Goal: Information Seeking & Learning: Learn about a topic

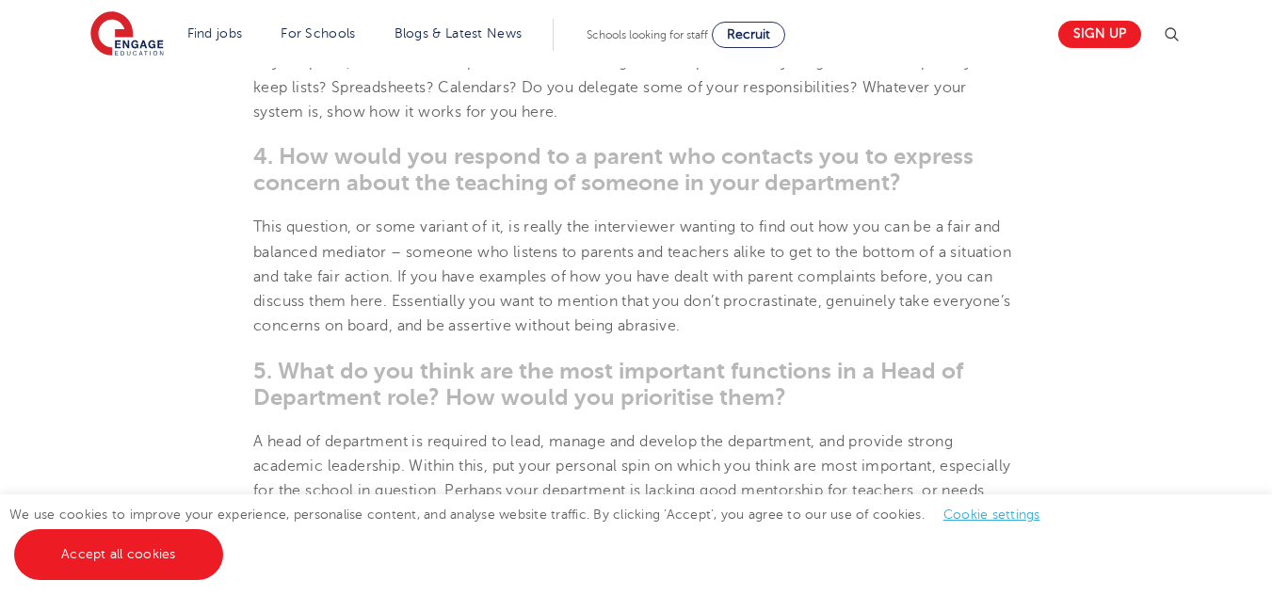
scroll to position [1540, 0]
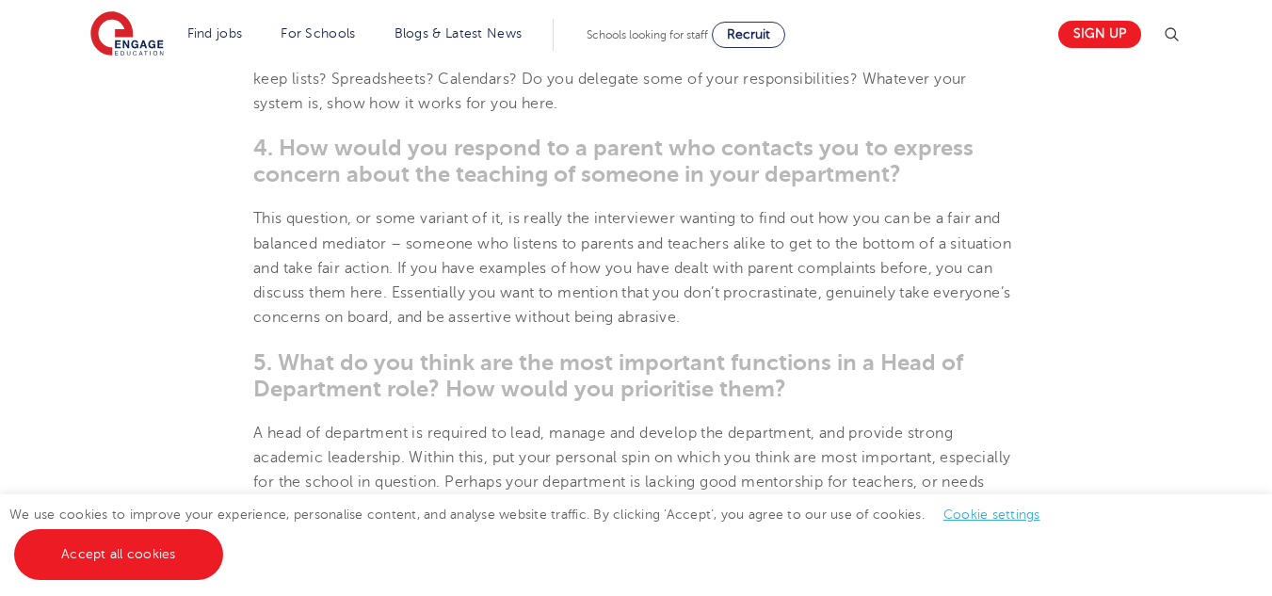
click at [1239, 500] on div "We use cookies to improve your experience, personalise content, and analyse web…" at bounding box center [636, 545] width 1272 height 102
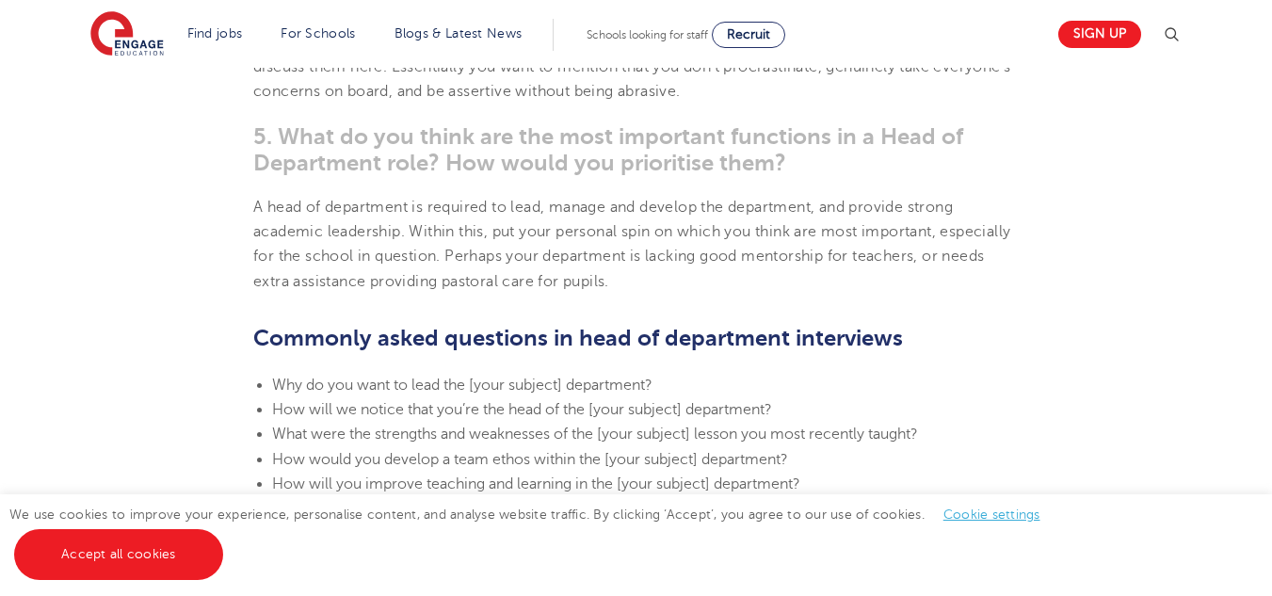
scroll to position [1803, 0]
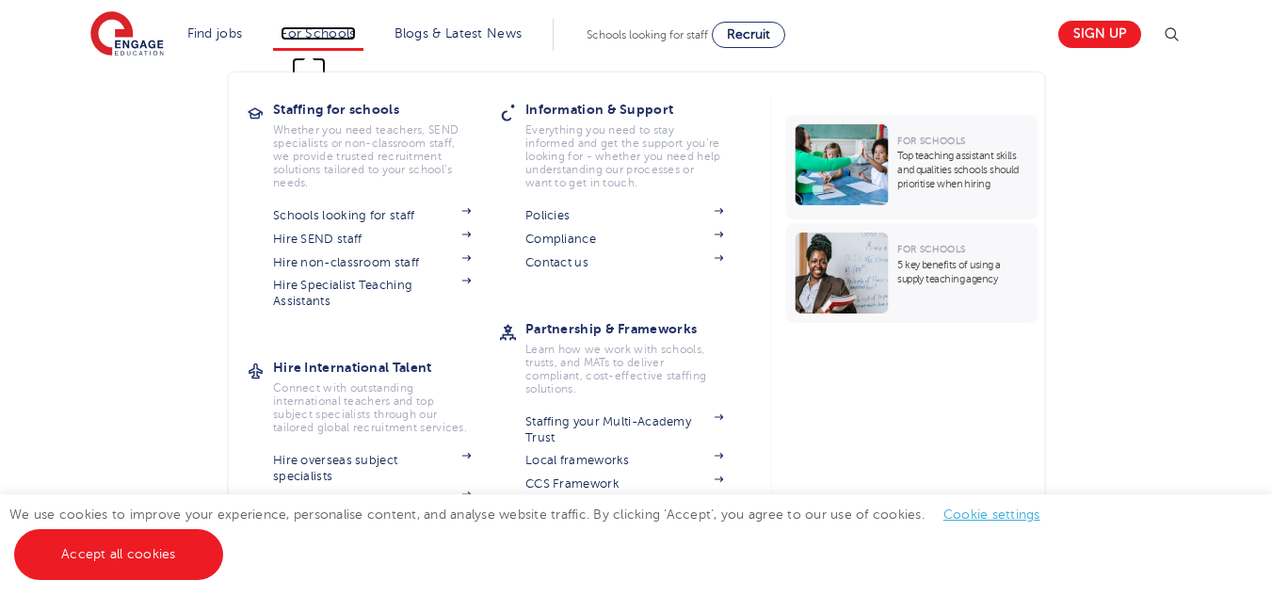
click at [334, 34] on link "For Schools" at bounding box center [317, 33] width 74 height 14
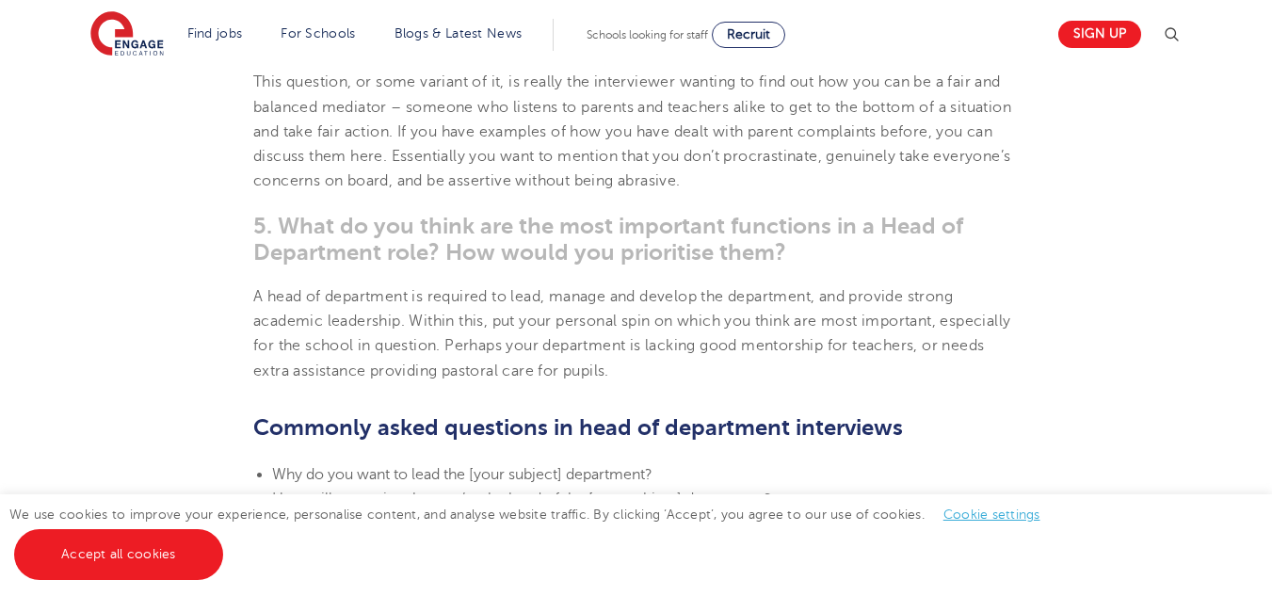
scroll to position [1662, 0]
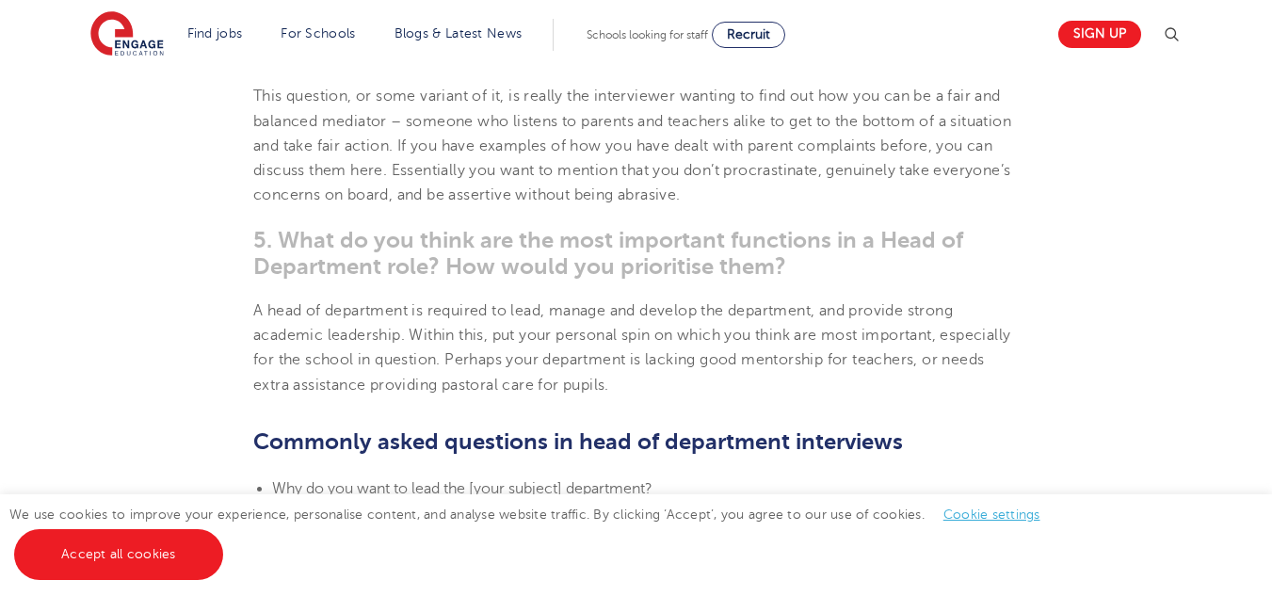
click at [1271, 310] on html "Find jobs All vacancies We have one of the UK's largest database. and with hund…" at bounding box center [636, 458] width 1272 height 4240
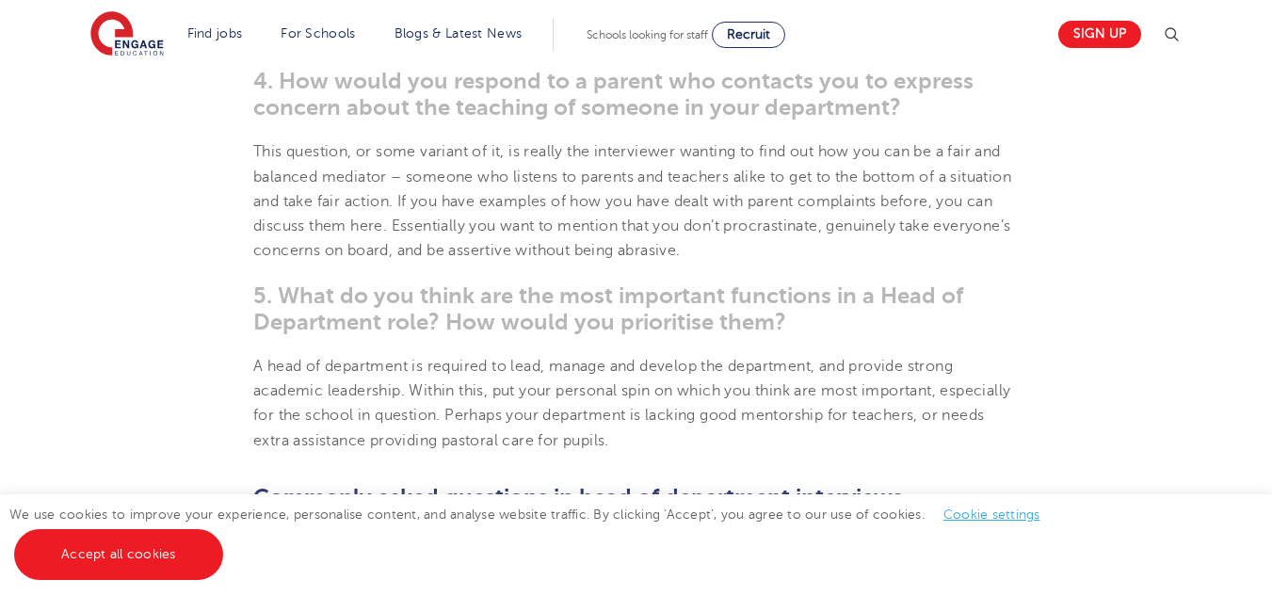
scroll to position [1508, 0]
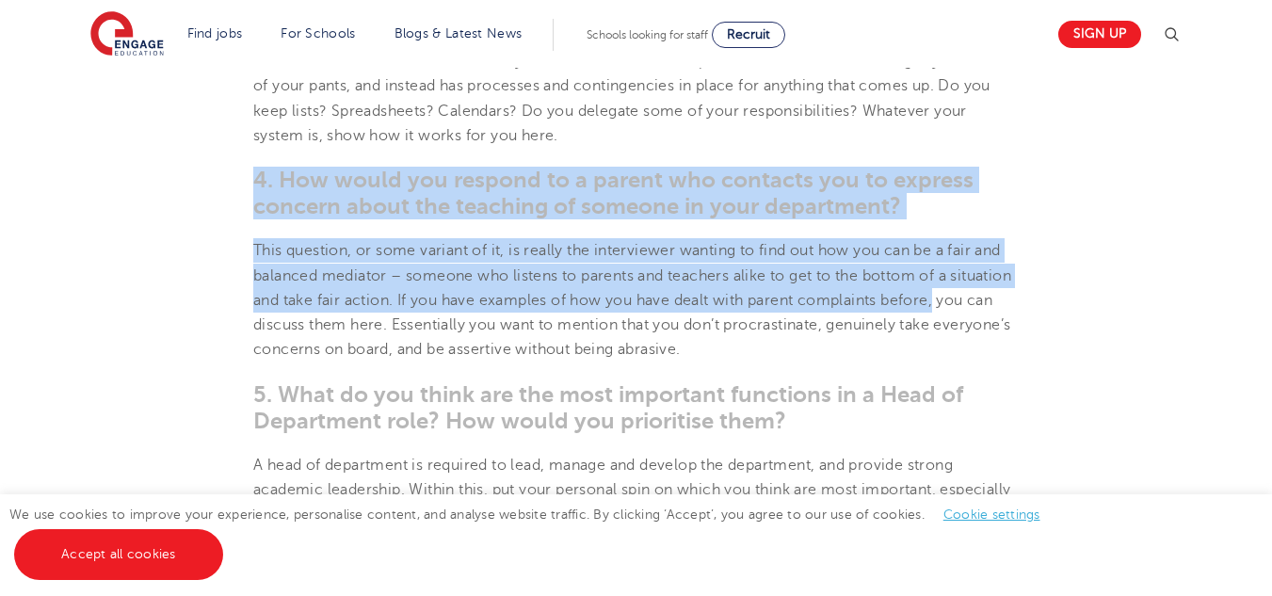
drag, startPoint x: 253, startPoint y: 178, endPoint x: 1279, endPoint y: 298, distance: 1033.0
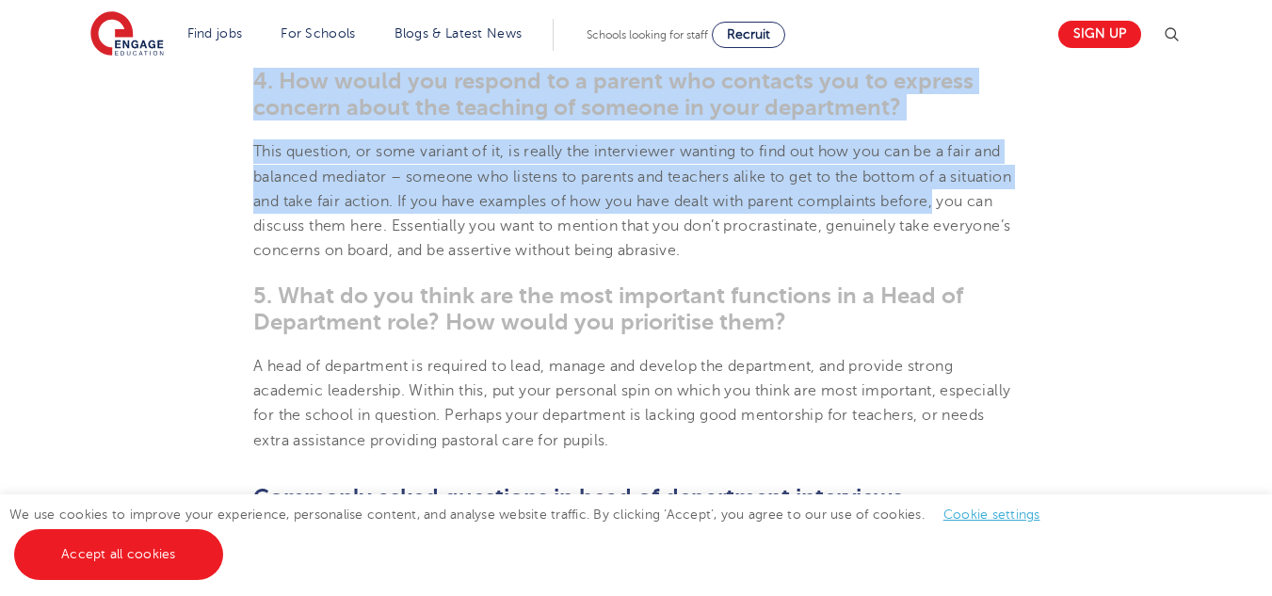
scroll to position [1599, 0]
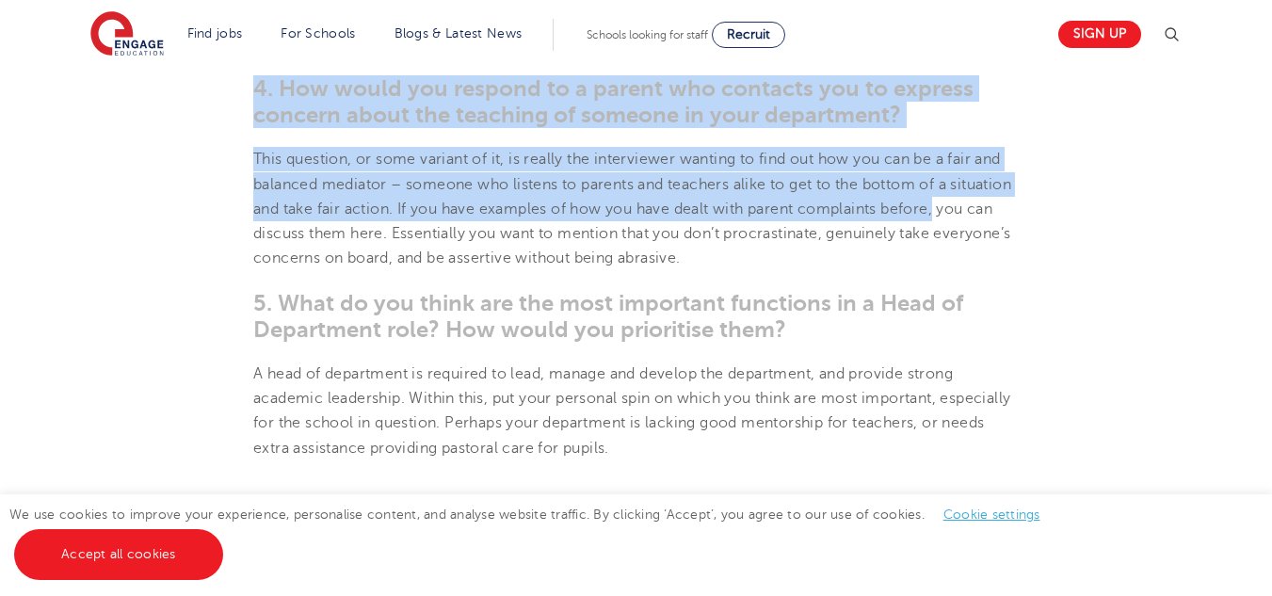
click at [242, 94] on section "8th December 2019 Head of Department Interview Questions How to prepare answers…" at bounding box center [636, 220] width 1142 height 2601
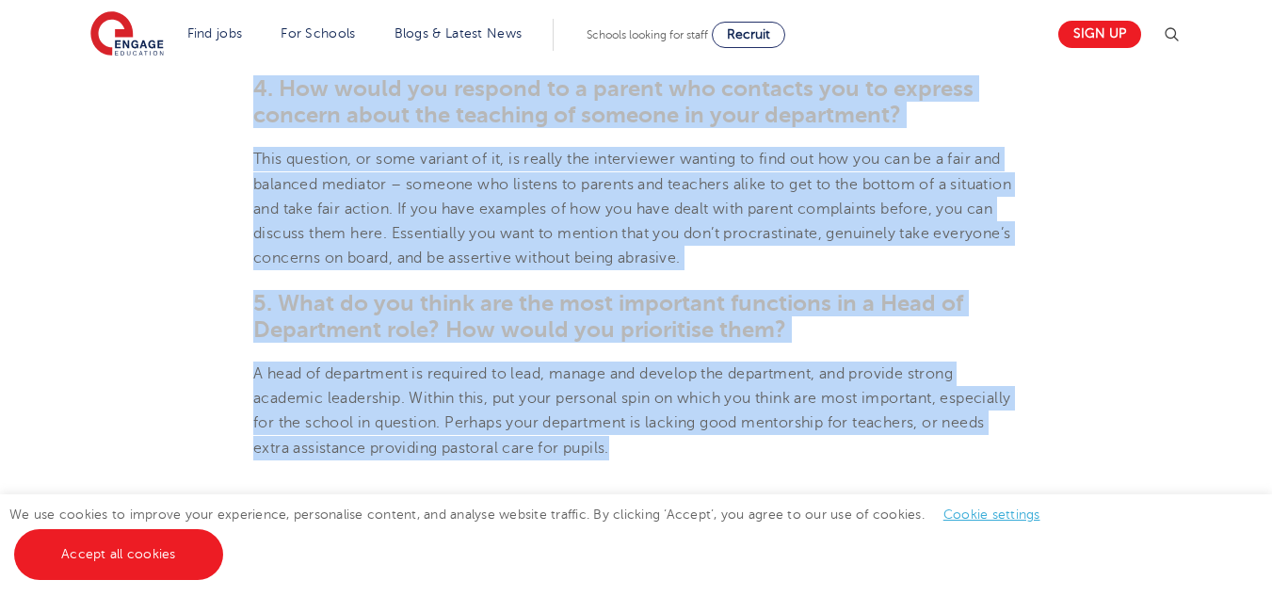
drag, startPoint x: 259, startPoint y: 88, endPoint x: 697, endPoint y: 452, distance: 569.6
click at [697, 452] on section "8th December 2019 Head of Department Interview Questions How to prepare answers…" at bounding box center [636, 220] width 1142 height 2601
copy section "4. How would you respond to a parent who contacts you to express concern about …"
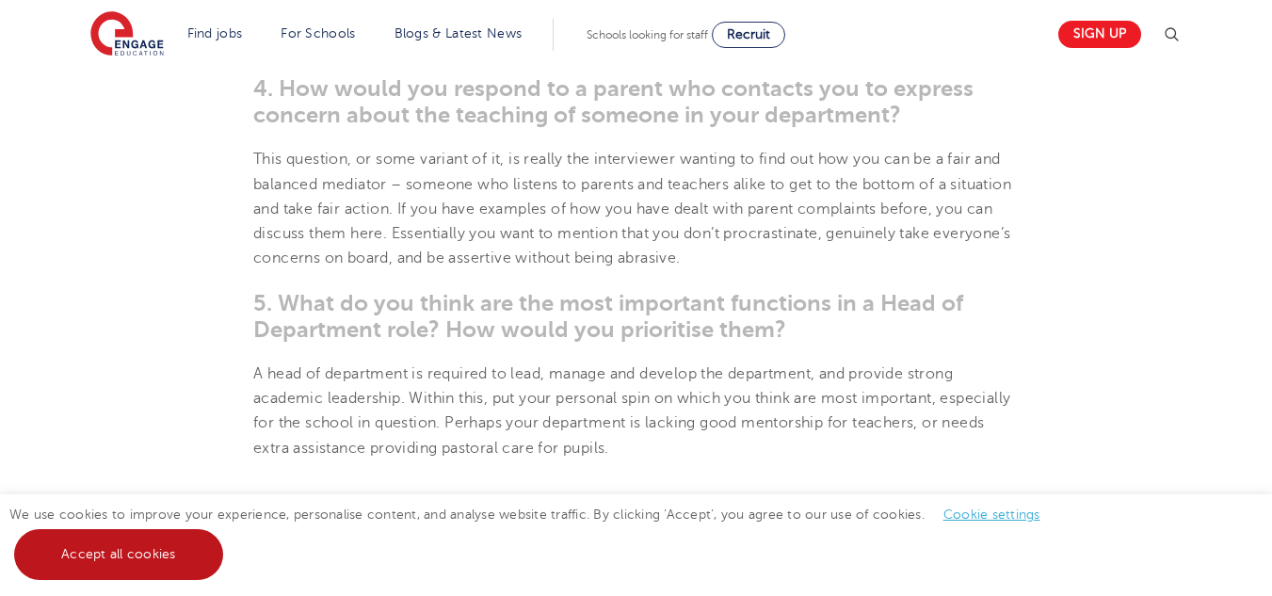
click at [149, 562] on link "Accept all cookies" at bounding box center [118, 554] width 209 height 51
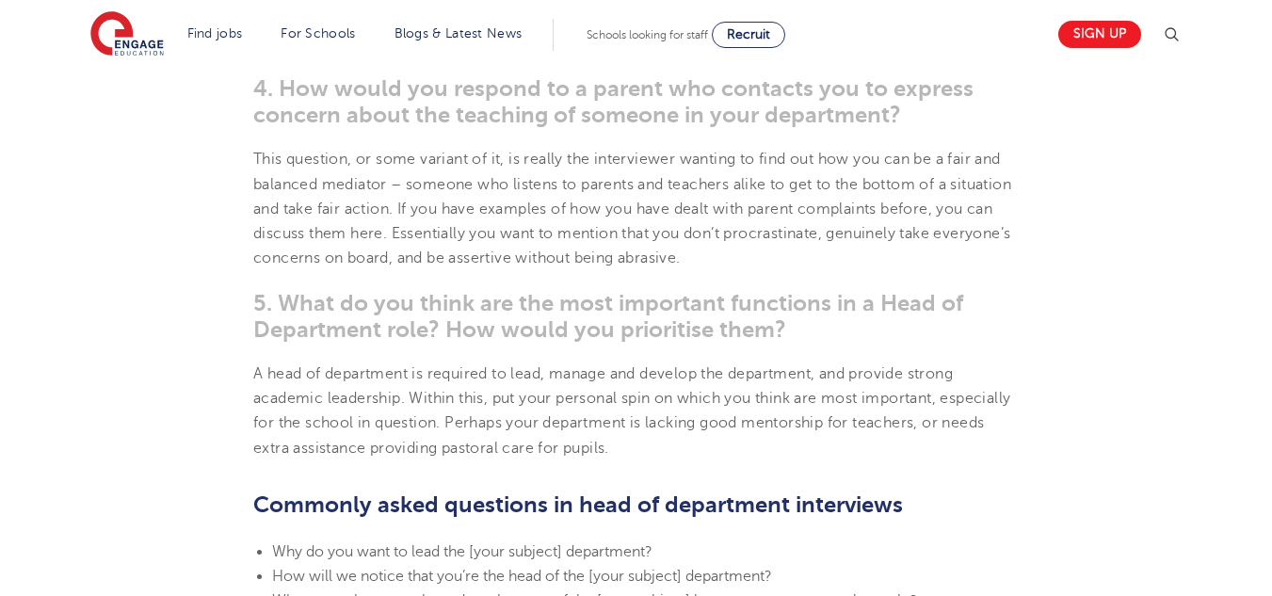
click at [411, 357] on section "8th December 2019 Head of Department Interview Questions How to prepare answers…" at bounding box center [636, 220] width 1142 height 2601
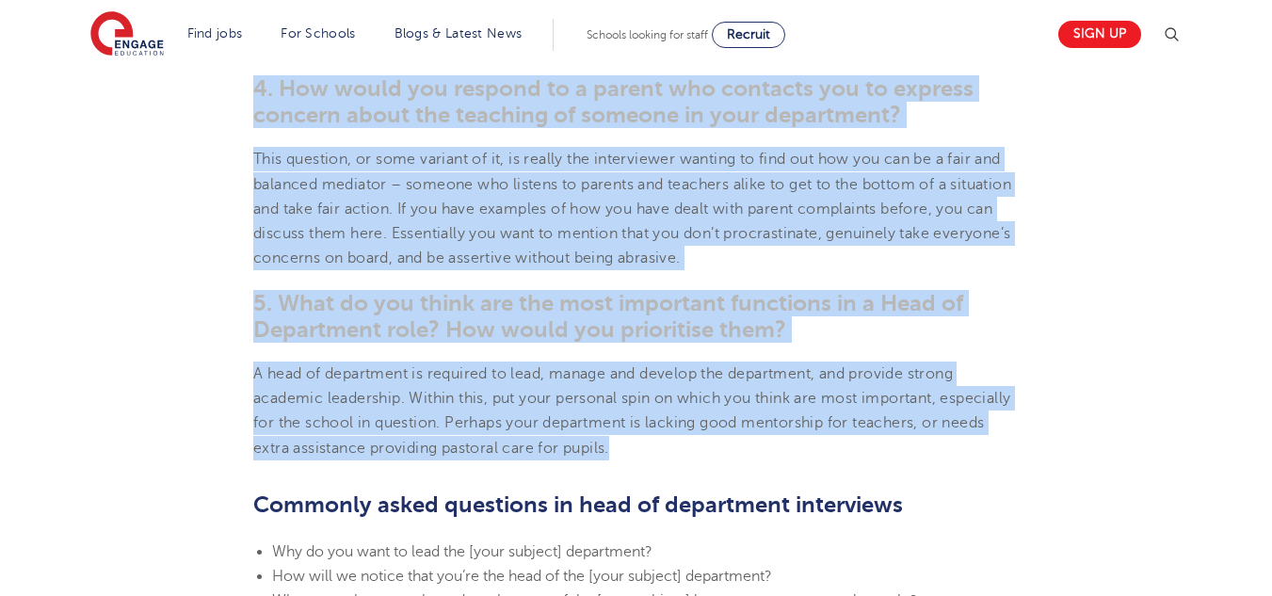
drag, startPoint x: 259, startPoint y: 86, endPoint x: 799, endPoint y: 459, distance: 656.9
click at [799, 459] on section "8th December 2019 Head of Department Interview Questions How to prepare answers…" at bounding box center [636, 220] width 1142 height 2601
copy section "4. How would you respond to a parent who contacts you to express concern about …"
